Goal: Transaction & Acquisition: Purchase product/service

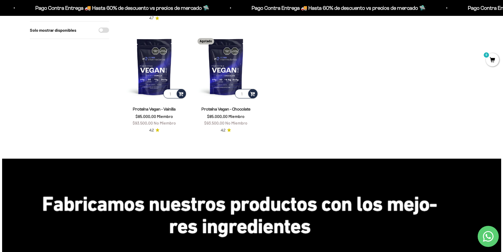
scroll to position [290, 0]
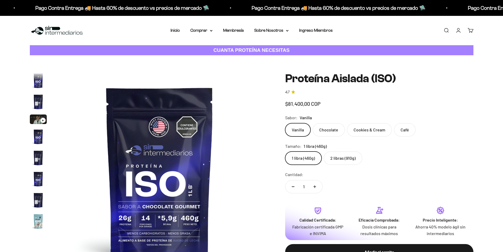
scroll to position [191, 0]
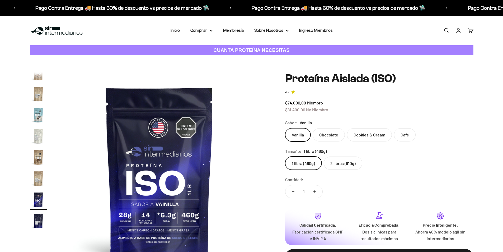
click at [37, 114] on img "Ir al artículo 12" at bounding box center [38, 114] width 17 height 17
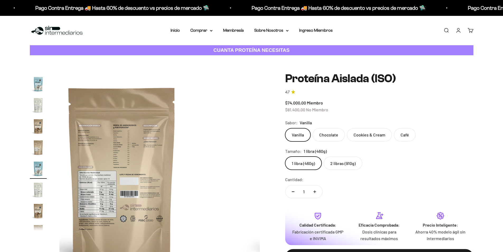
scroll to position [136, 0]
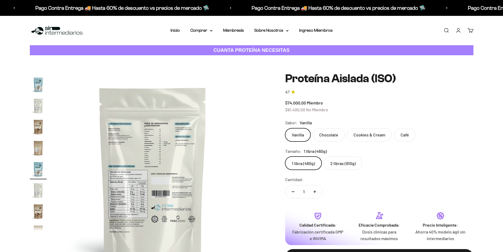
click at [39, 133] on img "Ir al artículo 10" at bounding box center [38, 126] width 17 height 17
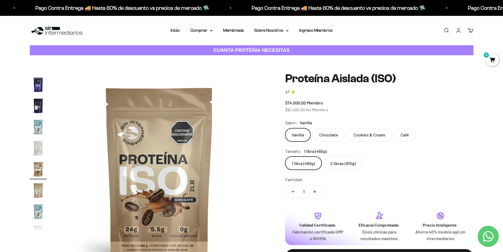
scroll to position [0, 0]
click at [37, 147] on img "Ir al artículo 9" at bounding box center [38, 147] width 17 height 17
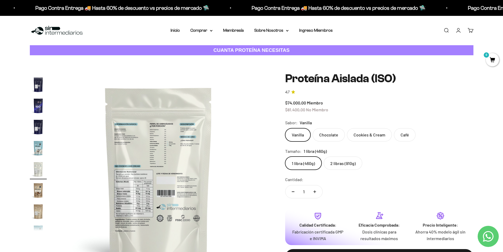
scroll to position [0, 1654]
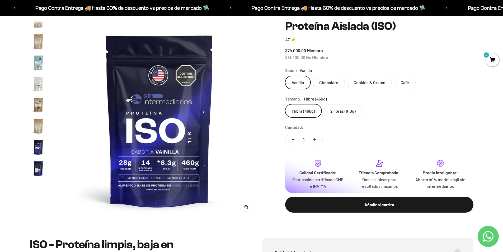
scroll to position [53, 0]
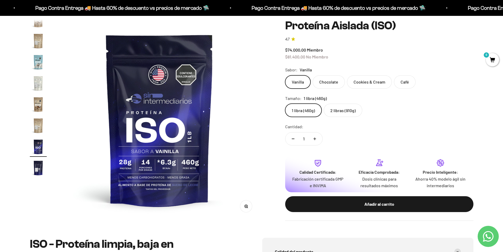
click at [38, 40] on img "Ir al artículo 11" at bounding box center [38, 40] width 17 height 17
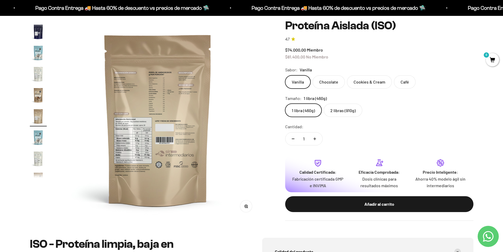
scroll to position [0, 2068]
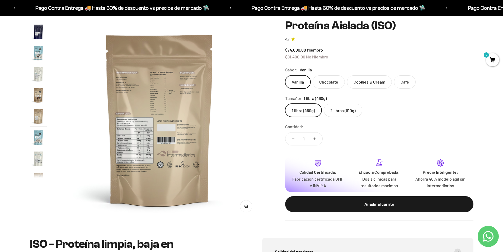
click at [37, 72] on img "Ir al artículo 9" at bounding box center [38, 73] width 17 height 17
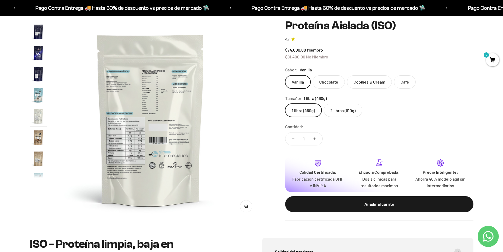
scroll to position [0, 1654]
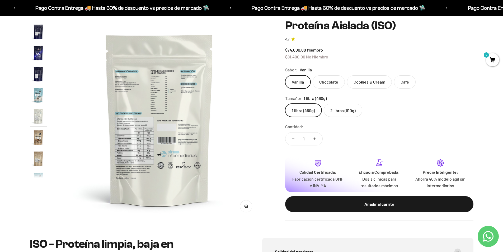
click at [35, 109] on img "Ir al artículo 9" at bounding box center [38, 116] width 17 height 17
click at [40, 93] on img "Ir al artículo 8" at bounding box center [38, 95] width 17 height 17
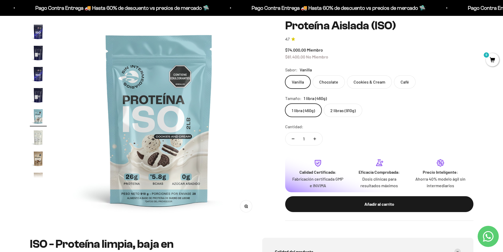
scroll to position [0, 1447]
